Goal: Information Seeking & Learning: Check status

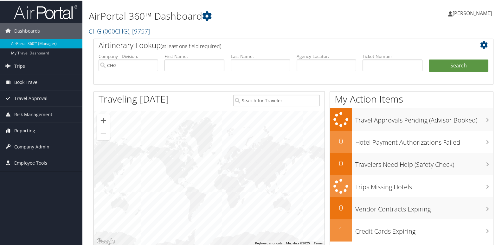
click at [22, 130] on span "Reporting" at bounding box center [24, 130] width 21 height 16
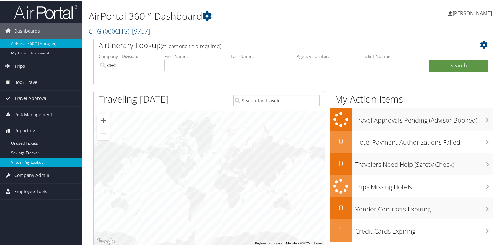
click at [23, 159] on link "Virtual Pay Lookup" at bounding box center [41, 162] width 82 height 10
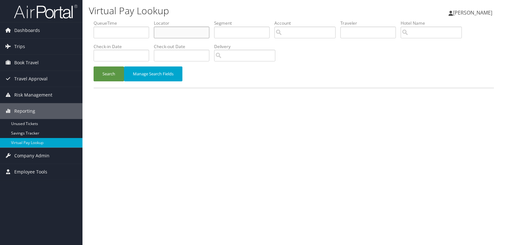
click at [165, 32] on input "text" at bounding box center [181, 33] width 55 height 12
paste input "ODEDKV"
type input "ODEDKV"
click at [110, 74] on button "Search" at bounding box center [109, 74] width 30 height 15
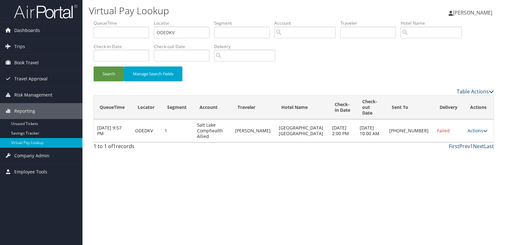
drag, startPoint x: 470, startPoint y: 130, endPoint x: 474, endPoint y: 131, distance: 4.6
click at [470, 130] on td "Actions Resend Logs Delivery Information View Itinerary" at bounding box center [478, 131] width 29 height 23
click at [475, 128] on link "Actions" at bounding box center [477, 131] width 20 height 6
click at [451, 146] on link "Logs" at bounding box center [454, 145] width 54 height 11
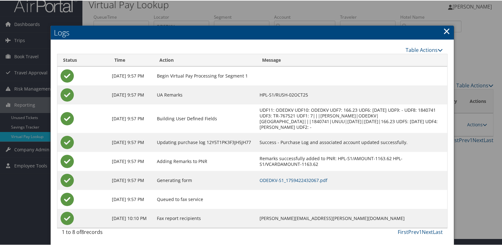
scroll to position [12, 0]
click at [327, 180] on link "ODEDKV-S1_1759422432067.pdf" at bounding box center [294, 180] width 68 height 6
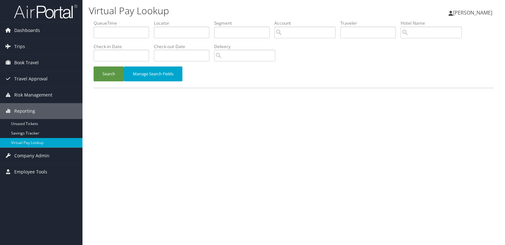
click at [179, 24] on label "Locator" at bounding box center [184, 23] width 60 height 6
click at [174, 37] on input "text" at bounding box center [181, 33] width 55 height 12
paste input "KNOCUC"
type input "KNOCUC"
click at [116, 63] on li "Check-in Date" at bounding box center [124, 54] width 60 height 23
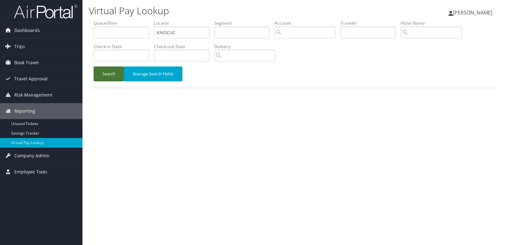
click at [109, 74] on button "Search" at bounding box center [109, 74] width 30 height 15
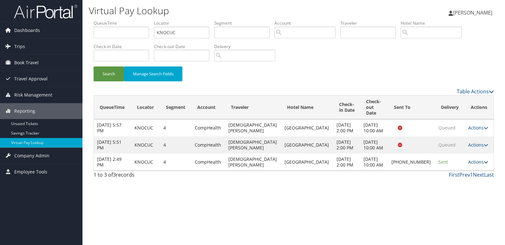
click at [476, 165] on link "Actions" at bounding box center [478, 162] width 20 height 6
click at [467, 191] on link "Logs" at bounding box center [455, 190] width 54 height 11
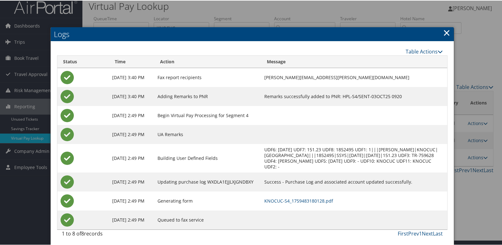
scroll to position [7, 0]
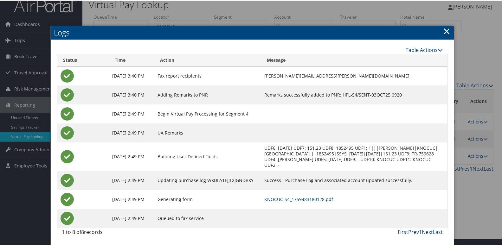
click at [292, 200] on link "KNOCUC-S4_1759483180128.pdf" at bounding box center [298, 199] width 69 height 6
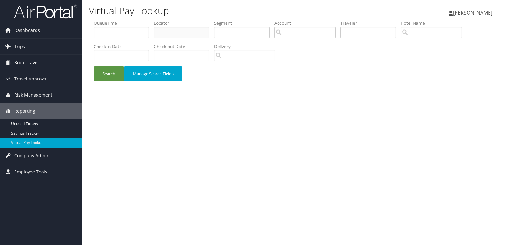
click at [184, 30] on input "text" at bounding box center [181, 33] width 55 height 12
paste input "QFQEWW"
type input "QFQEWW"
click at [110, 71] on button "Search" at bounding box center [109, 74] width 30 height 15
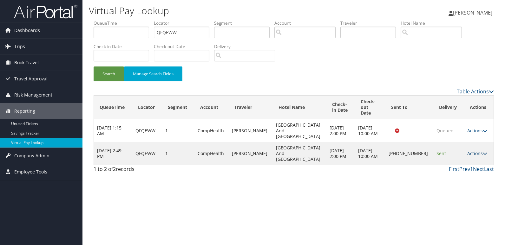
drag, startPoint x: 469, startPoint y: 139, endPoint x: 473, endPoint y: 141, distance: 4.7
click at [469, 151] on link "Actions" at bounding box center [477, 154] width 20 height 6
click at [463, 159] on link "Logs" at bounding box center [455, 159] width 54 height 11
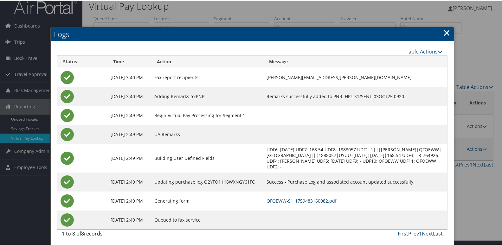
scroll to position [7, 0]
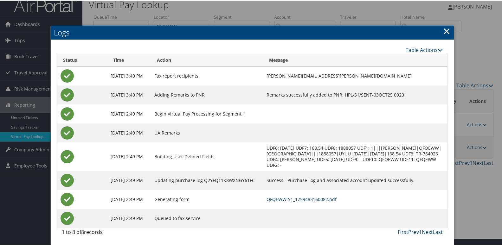
click at [313, 200] on link "QFQEWW-S1_1759483160082.pdf" at bounding box center [302, 199] width 70 height 6
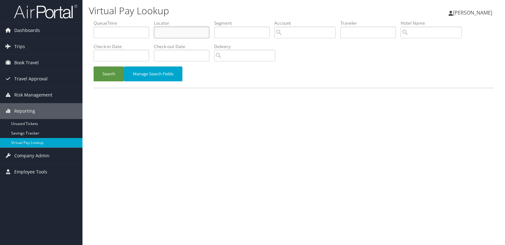
click at [196, 29] on input "text" at bounding box center [181, 33] width 55 height 12
paste input "FIVWCW"
type input "FIVWCW"
drag, startPoint x: 103, startPoint y: 79, endPoint x: 288, endPoint y: 29, distance: 190.9
click at [104, 80] on button "Search" at bounding box center [109, 74] width 30 height 15
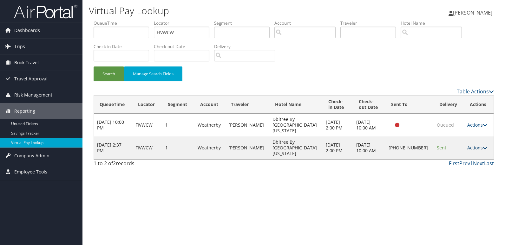
click at [467, 145] on link "Actions" at bounding box center [477, 148] width 20 height 6
click at [457, 159] on link "Logs" at bounding box center [455, 159] width 54 height 11
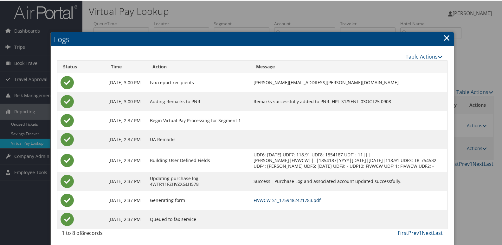
click at [321, 203] on link "FIVWCW-S1_1759482421783.pdf" at bounding box center [287, 200] width 67 height 6
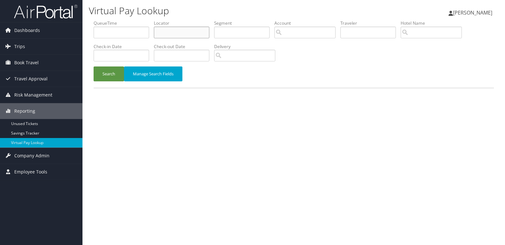
click at [169, 28] on input "text" at bounding box center [181, 33] width 55 height 12
paste input "CAIWQG"
type input "CAIWQG"
drag, startPoint x: 107, startPoint y: 74, endPoint x: 295, endPoint y: 33, distance: 193.2
click at [112, 75] on button "Search" at bounding box center [109, 74] width 30 height 15
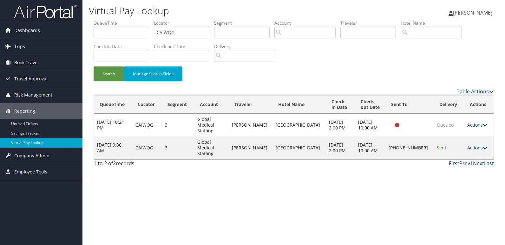
click at [470, 145] on link "Actions" at bounding box center [477, 148] width 20 height 6
click at [452, 157] on link "Logs" at bounding box center [454, 159] width 54 height 11
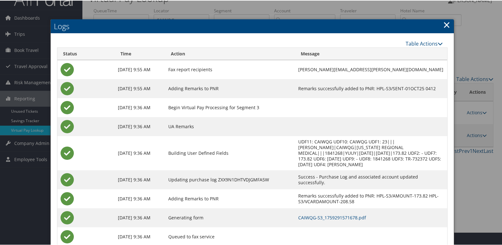
scroll to position [26, 0]
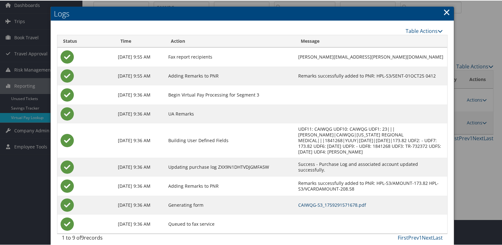
click at [335, 202] on link "CAIWQG-S3_1759291571678.pdf" at bounding box center [332, 205] width 68 height 6
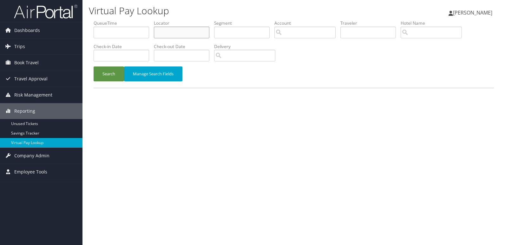
click at [189, 36] on input "text" at bounding box center [181, 33] width 55 height 12
paste input "ABAXAA,LXLNZF"
click at [185, 29] on input "ABAXAA,LXLNZF" at bounding box center [181, 33] width 55 height 12
click at [94, 67] on button "Search" at bounding box center [109, 74] width 30 height 15
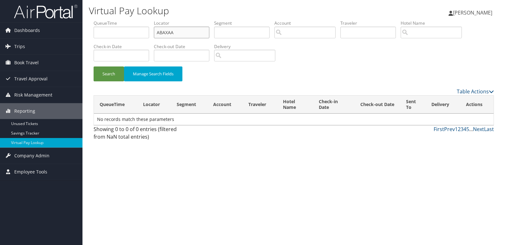
type input "ABAXAA"
click at [94, 67] on button "Search" at bounding box center [109, 74] width 30 height 15
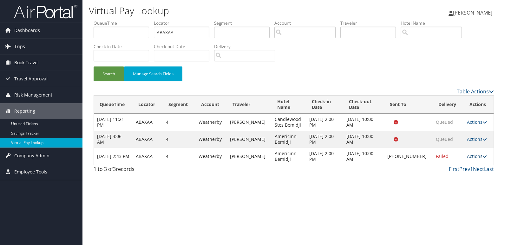
click at [477, 158] on link "Actions" at bounding box center [477, 156] width 20 height 6
click at [466, 178] on link "Logs" at bounding box center [455, 179] width 54 height 11
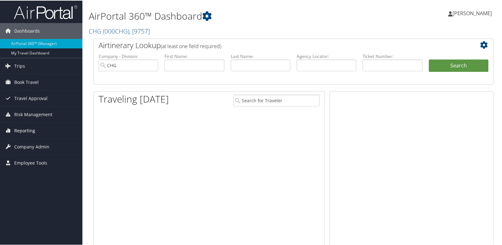
click at [34, 133] on span "Reporting" at bounding box center [24, 130] width 21 height 16
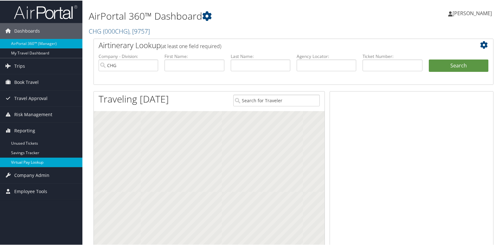
click at [38, 160] on link "Virtual Pay Lookup" at bounding box center [41, 162] width 82 height 10
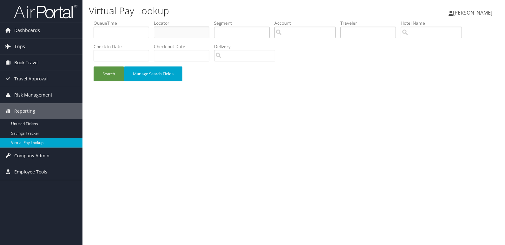
click at [189, 27] on input "text" at bounding box center [181, 33] width 55 height 12
type input "v"
paste input "TR-757792"
click at [94, 67] on button "Search" at bounding box center [109, 74] width 30 height 15
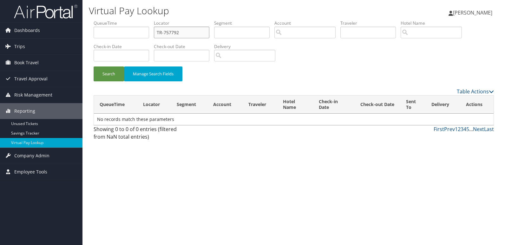
drag, startPoint x: 188, startPoint y: 28, endPoint x: 101, endPoint y: 36, distance: 87.9
click at [101, 20] on ul "QueueTime Locator TR-757792 Segment Account Traveler Hotel Name Check-in Date C…" at bounding box center [294, 20] width 400 height 0
paste input "ODEDKV"
type input "ODEDKV"
click at [114, 68] on button "Search" at bounding box center [109, 74] width 30 height 15
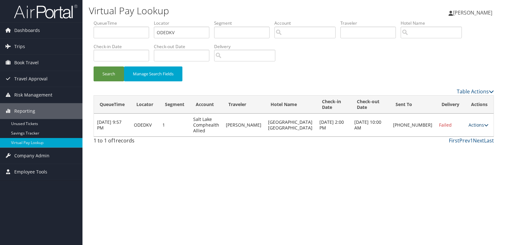
click at [476, 125] on link "Actions" at bounding box center [478, 125] width 20 height 6
click at [466, 147] on link "Logs" at bounding box center [455, 145] width 54 height 11
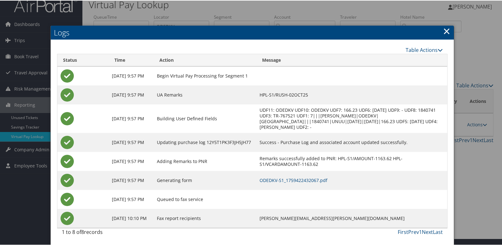
scroll to position [12, 0]
click at [318, 178] on link "ODEDKV-S1_1759422432067.pdf" at bounding box center [294, 180] width 68 height 6
